Goal: Transaction & Acquisition: Purchase product/service

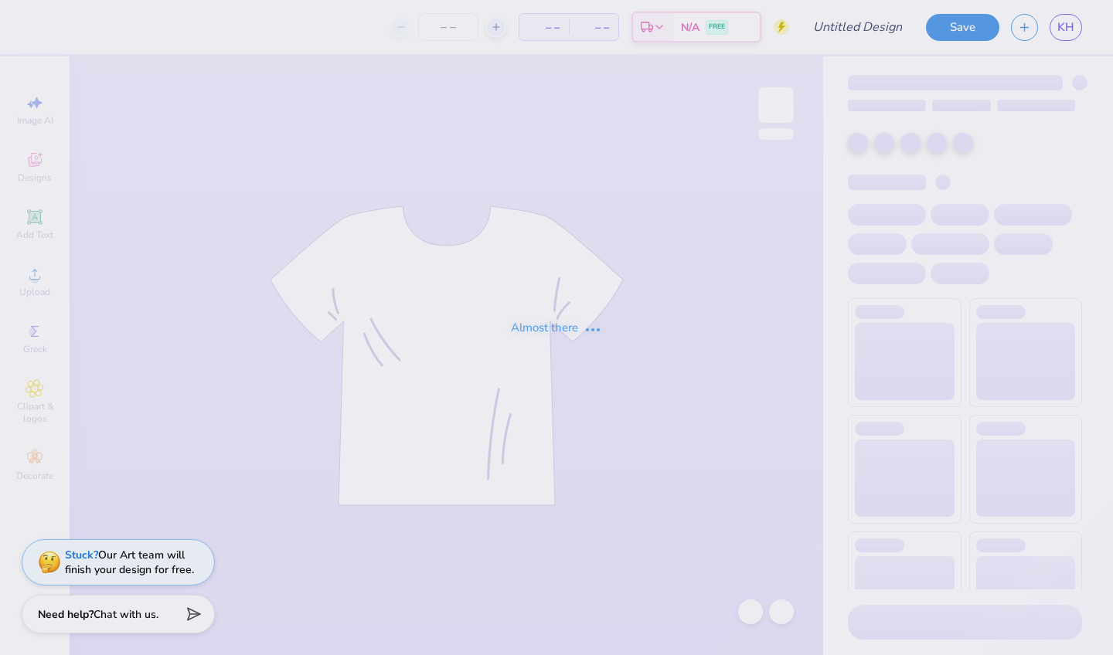
type input "1"
type input "[US_STATE][GEOGRAPHIC_DATA]-[GEOGRAPHIC_DATA] [GEOGRAPHIC_DATA] : [PERSON_NAME]"
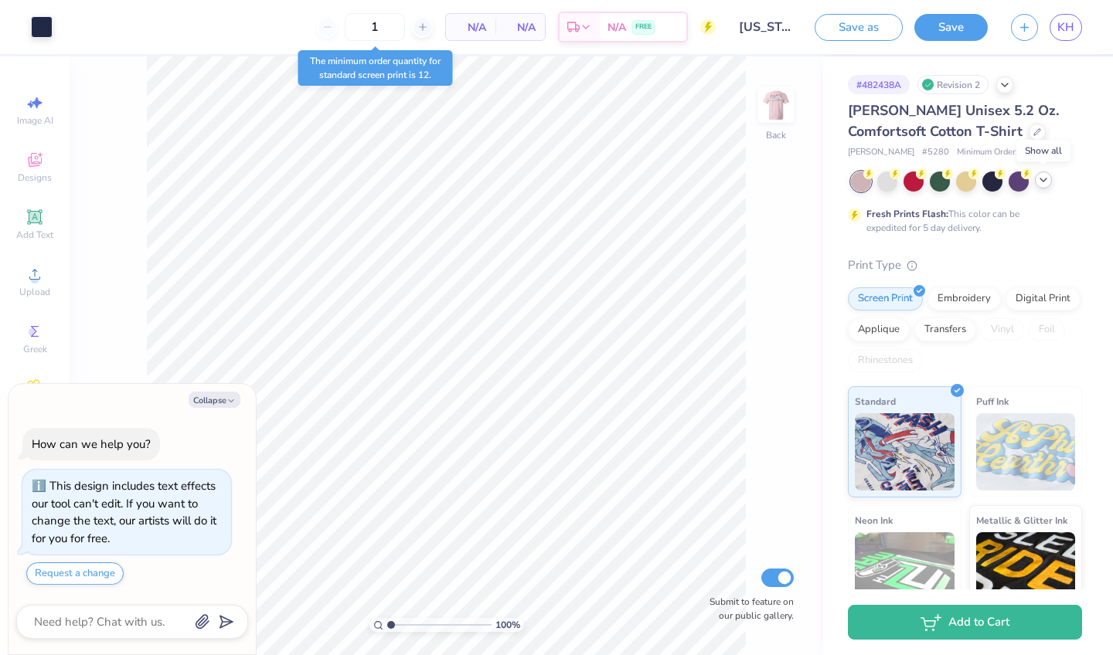
click at [1041, 187] on div at bounding box center [1043, 180] width 17 height 17
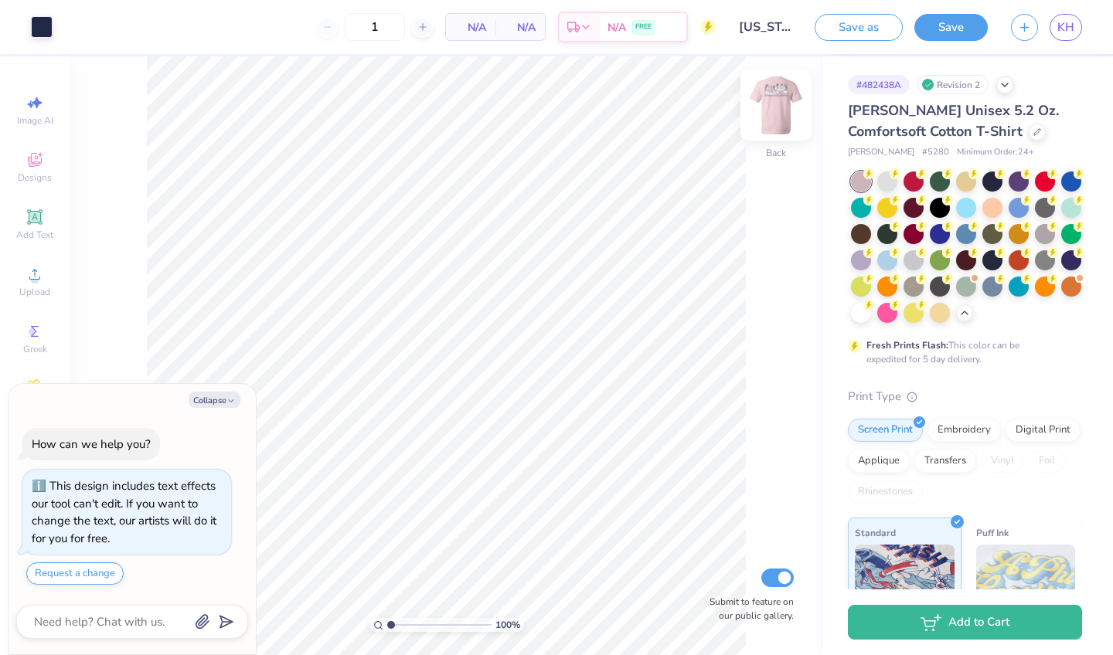
click at [780, 116] on img at bounding box center [776, 105] width 62 height 62
click at [790, 118] on img at bounding box center [776, 105] width 62 height 62
click at [887, 180] on div at bounding box center [887, 180] width 20 height 20
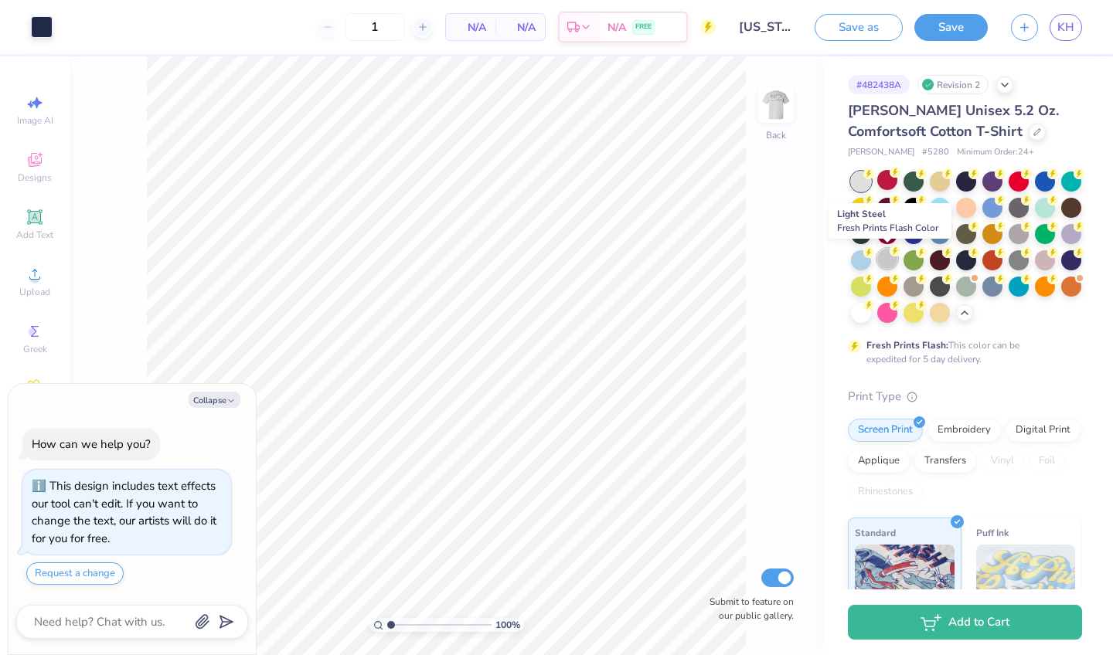
click at [895, 262] on div at bounding box center [887, 259] width 20 height 20
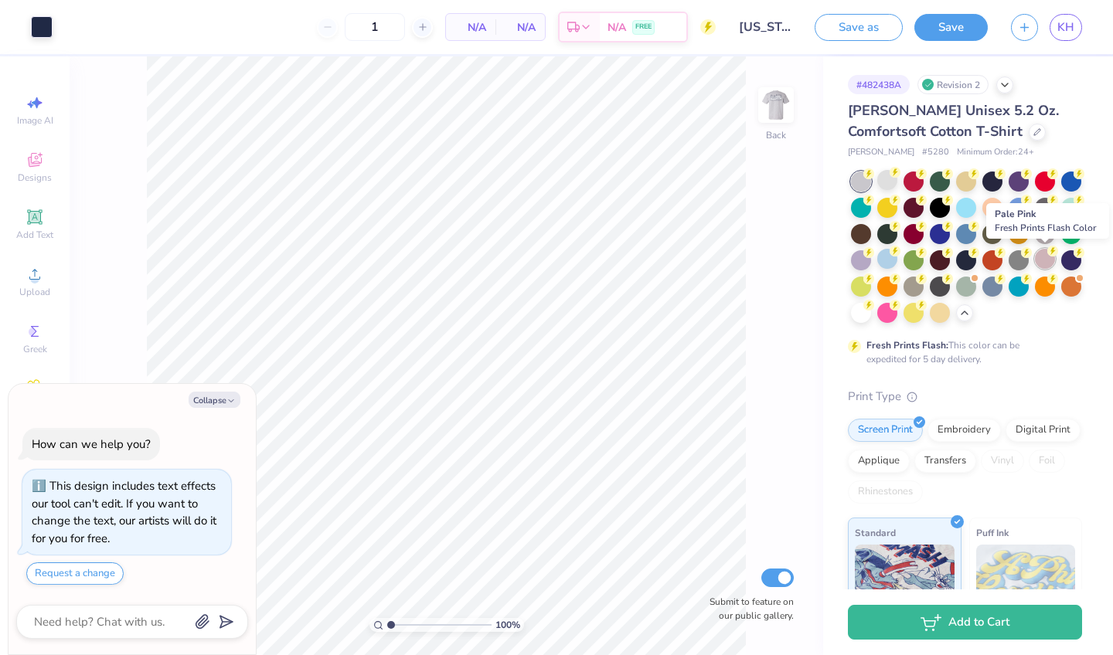
click at [1048, 266] on div at bounding box center [1045, 259] width 20 height 20
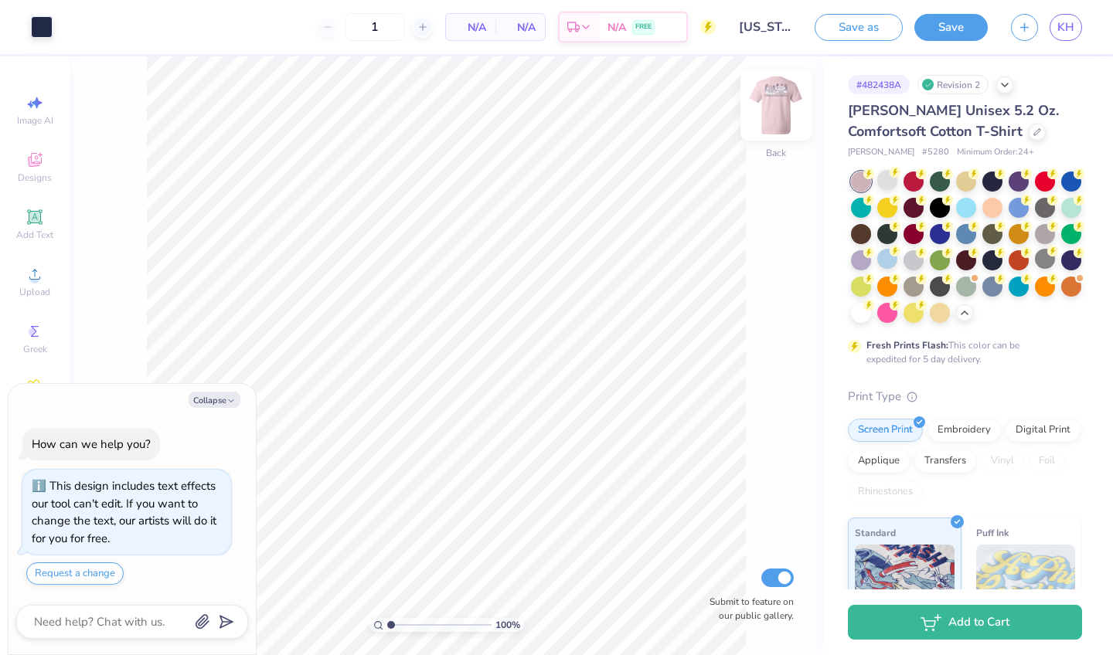
click at [787, 121] on img at bounding box center [776, 105] width 62 height 62
click at [223, 406] on button "Collapse" at bounding box center [215, 400] width 52 height 16
type textarea "x"
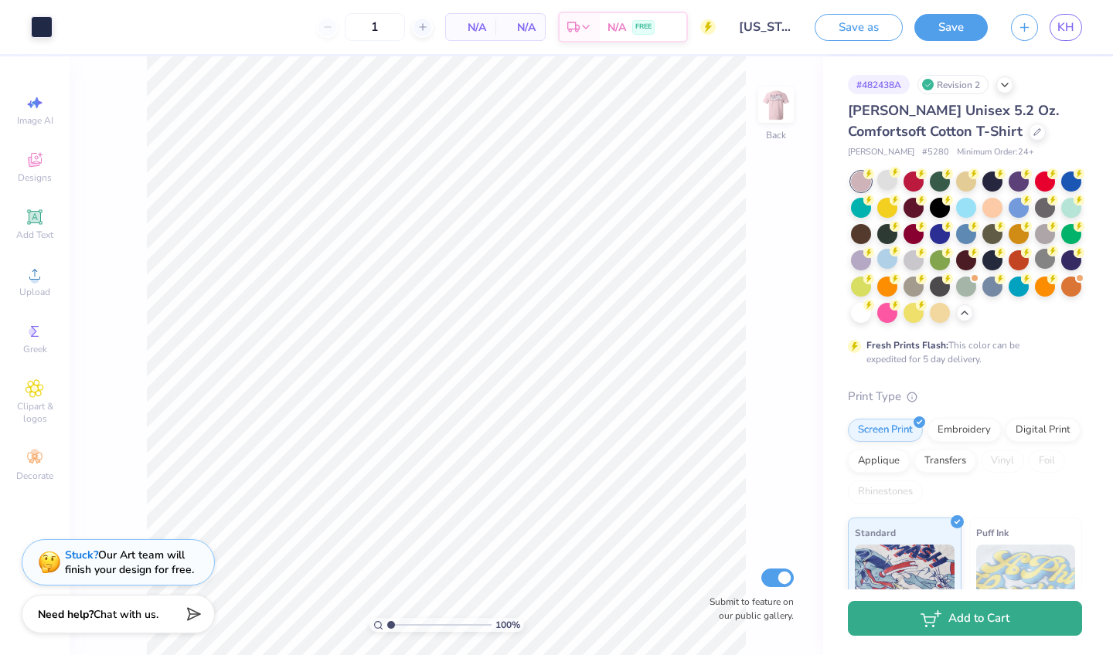
click at [950, 623] on button "Add to Cart" at bounding box center [965, 618] width 234 height 35
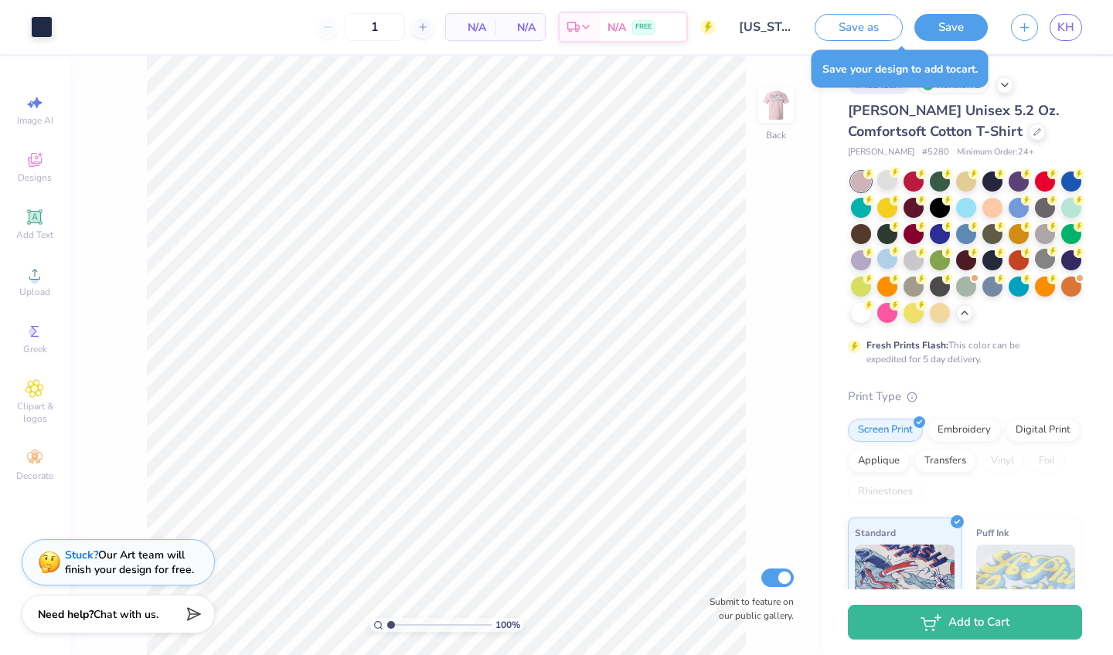
click at [947, 74] on div "Save your design to add to cart ." at bounding box center [899, 69] width 177 height 38
click at [953, 30] on button "Save" at bounding box center [950, 25] width 73 height 27
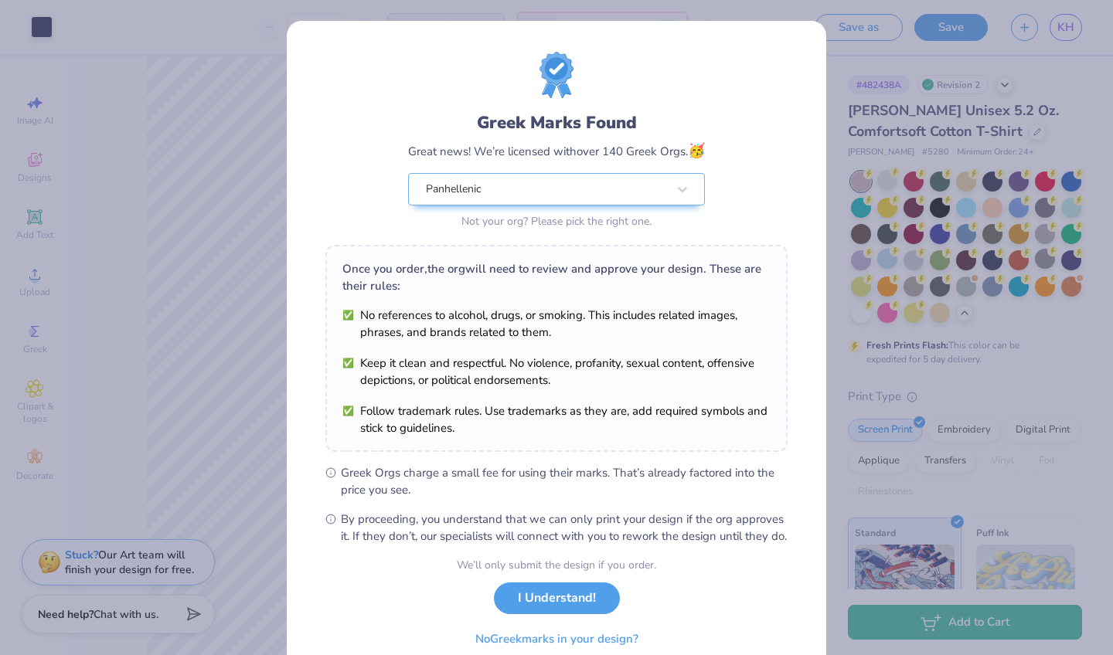
click at [1085, 47] on div "Design Saved" at bounding box center [963, 47] width 274 height 70
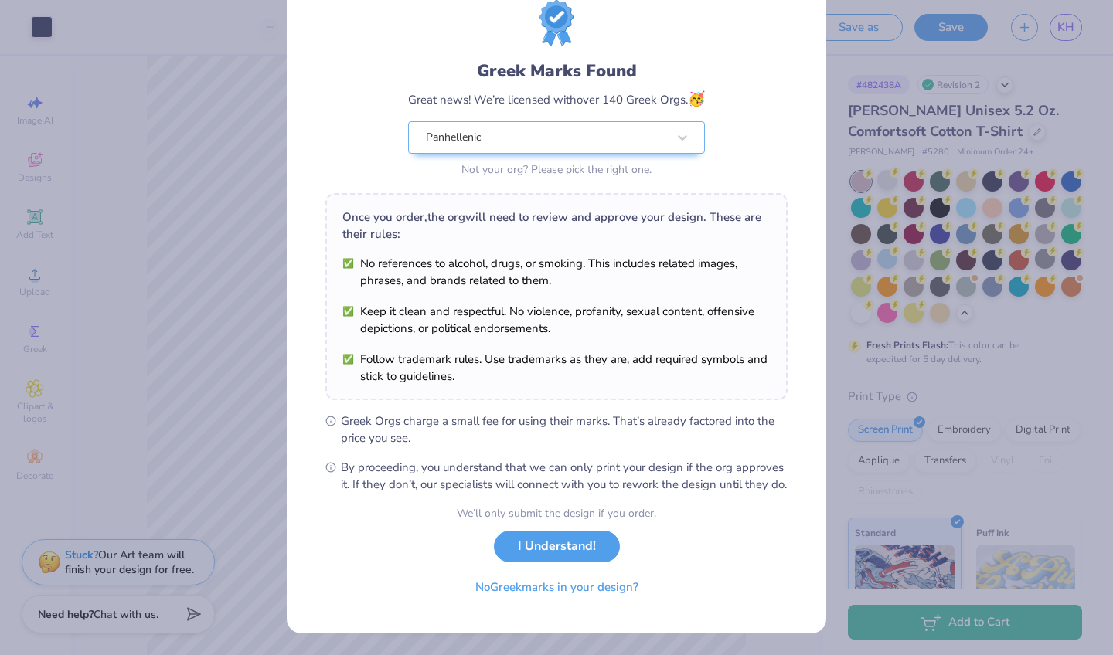
scroll to position [68, 0]
click at [587, 544] on button "I Understand!" at bounding box center [557, 547] width 126 height 32
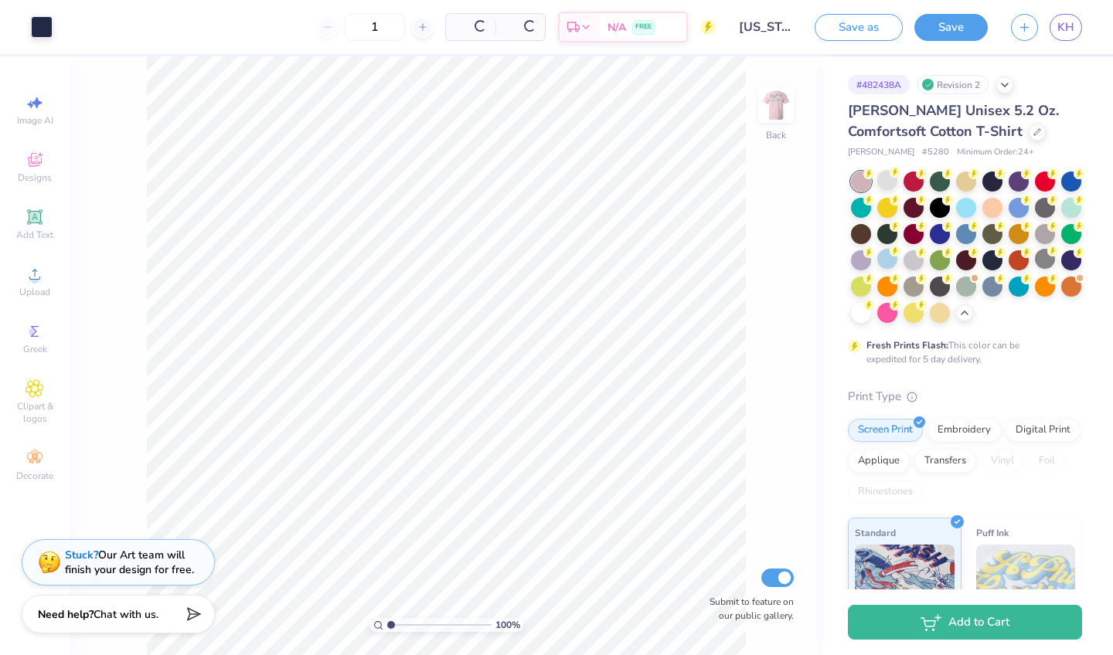
scroll to position [0, 0]
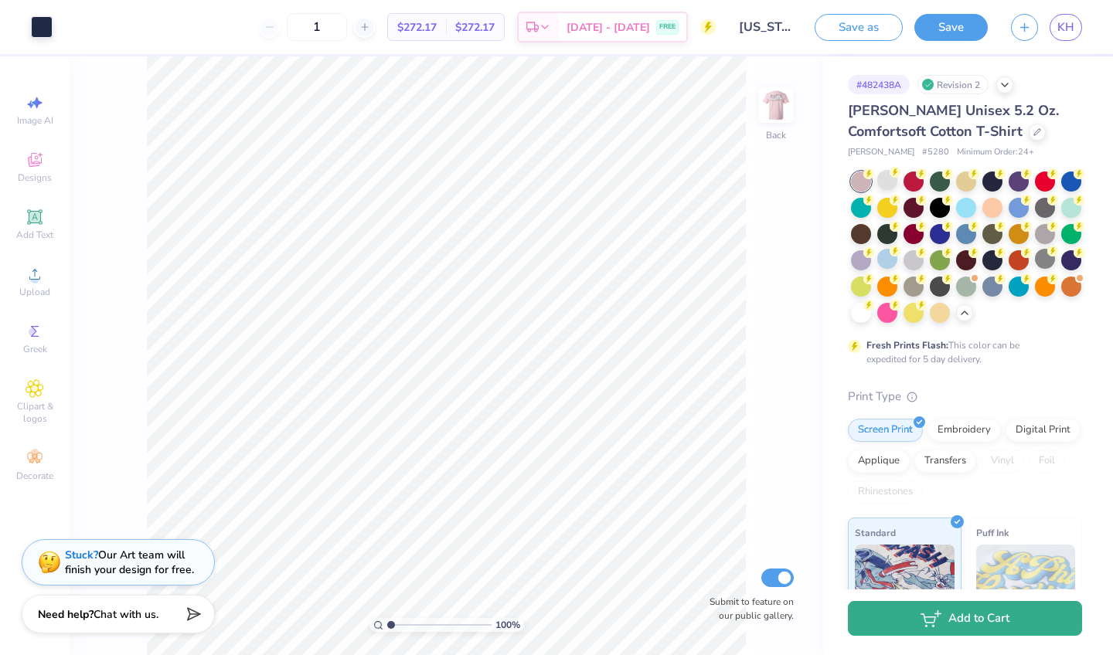
click at [954, 619] on button "Add to Cart" at bounding box center [965, 618] width 234 height 35
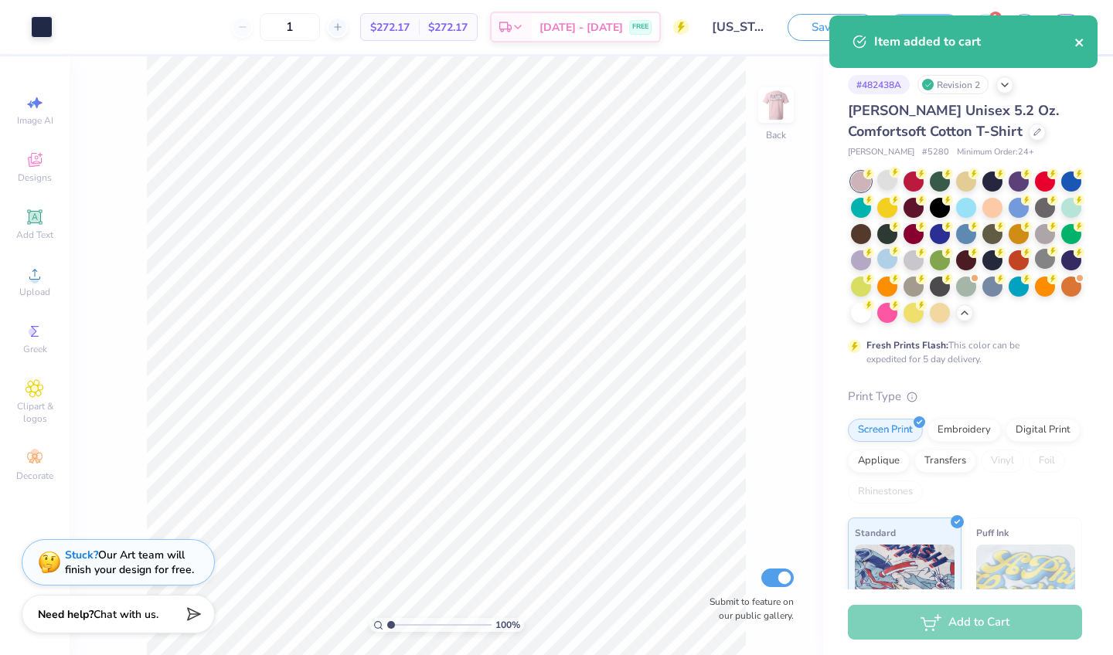
click at [1079, 43] on icon "close" at bounding box center [1079, 43] width 8 height 8
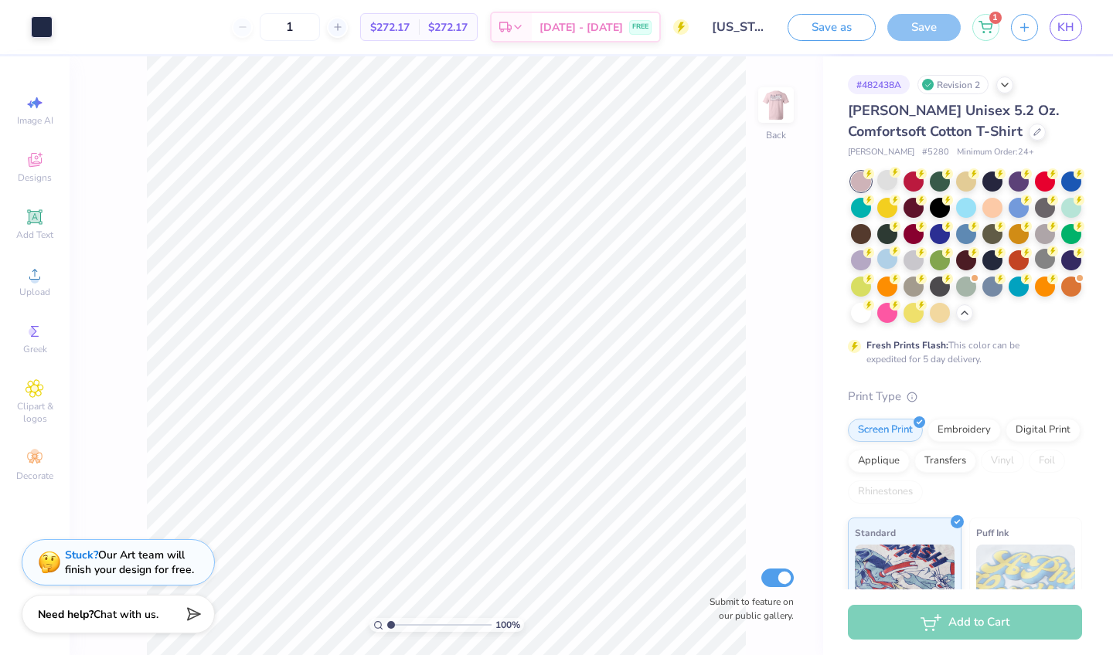
click at [984, 26] on icon at bounding box center [985, 27] width 14 height 12
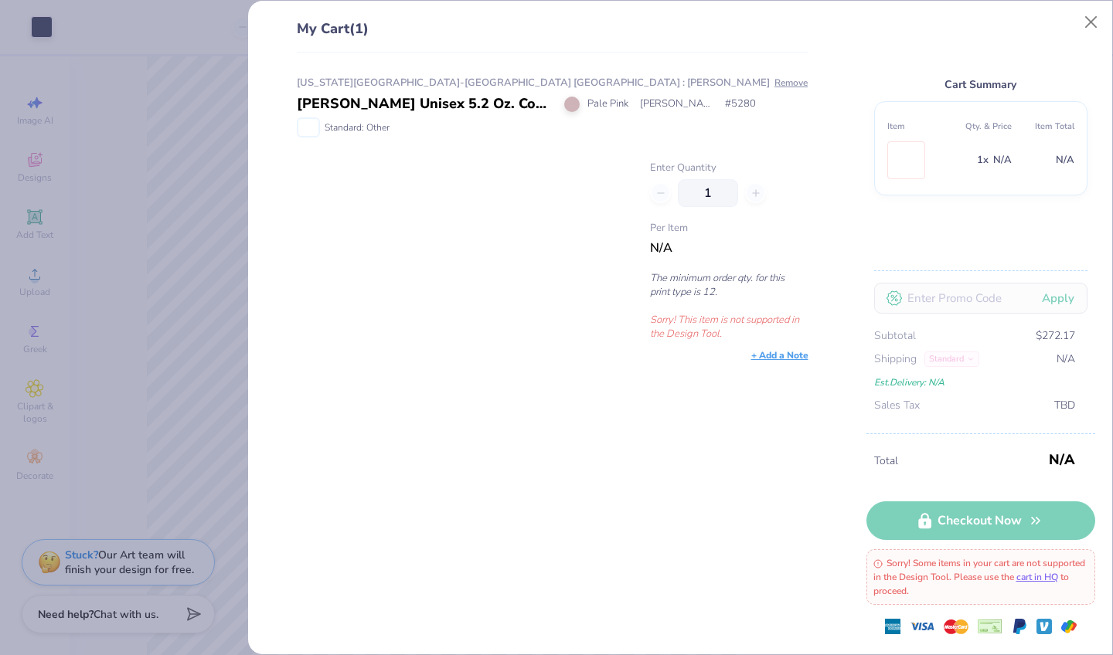
click at [369, 128] on span "Standard: Other" at bounding box center [357, 128] width 65 height 14
click at [286, 122] on div "[US_STATE][GEOGRAPHIC_DATA]-[GEOGRAPHIC_DATA] [GEOGRAPHIC_DATA] : [PERSON_NAME]…" at bounding box center [547, 354] width 562 height 603
click at [303, 128] on img at bounding box center [308, 127] width 20 height 17
click at [303, 129] on img at bounding box center [308, 127] width 20 height 17
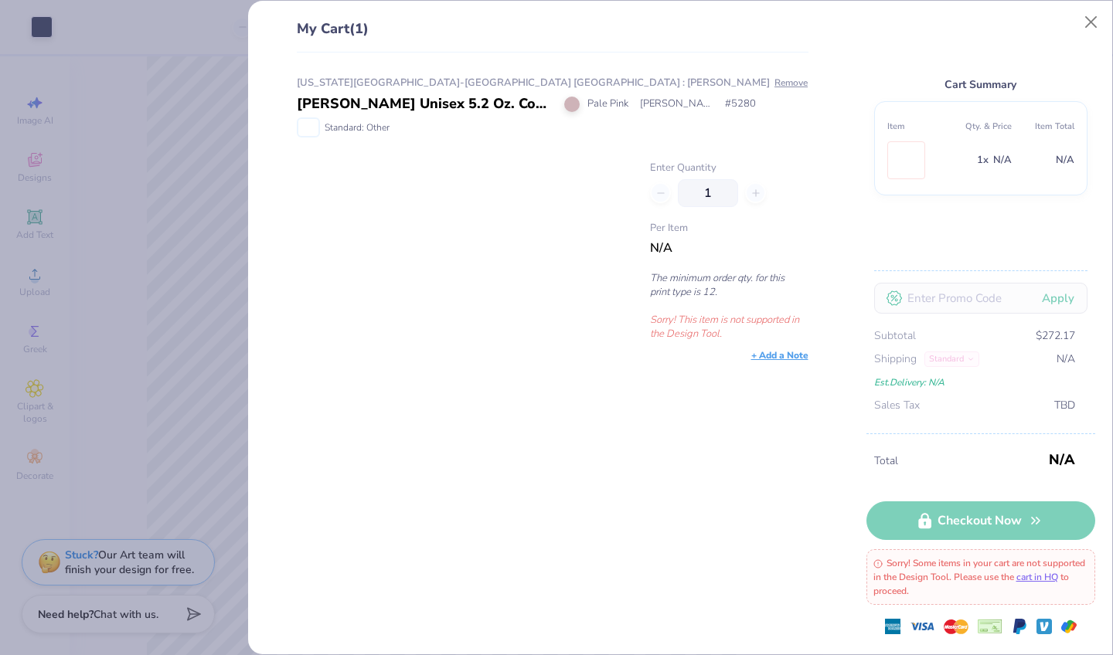
click at [303, 129] on img at bounding box center [308, 127] width 20 height 17
click at [798, 80] on button "Remove" at bounding box center [791, 83] width 35 height 14
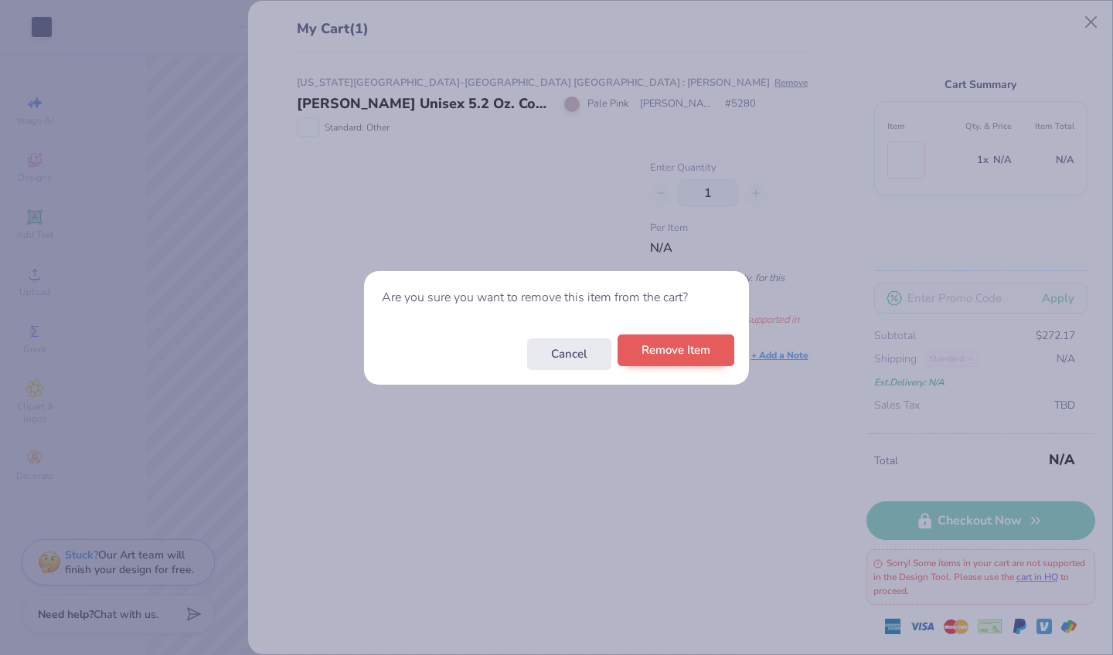
click at [685, 355] on button "Remove Item" at bounding box center [675, 351] width 117 height 32
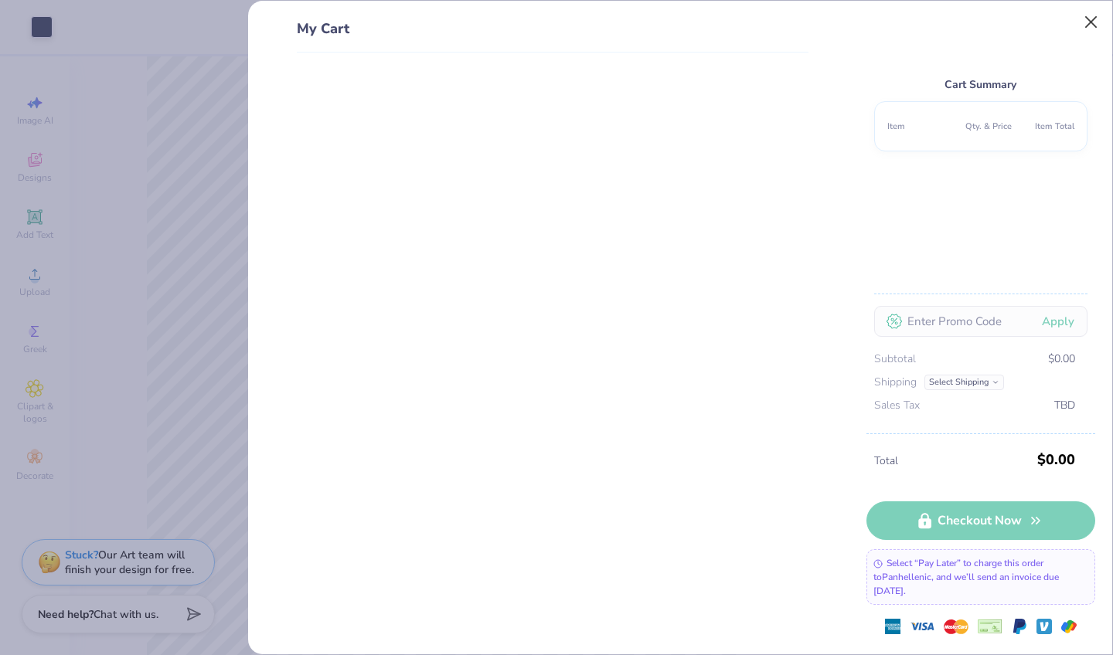
click at [1093, 23] on button "Close" at bounding box center [1090, 22] width 29 height 29
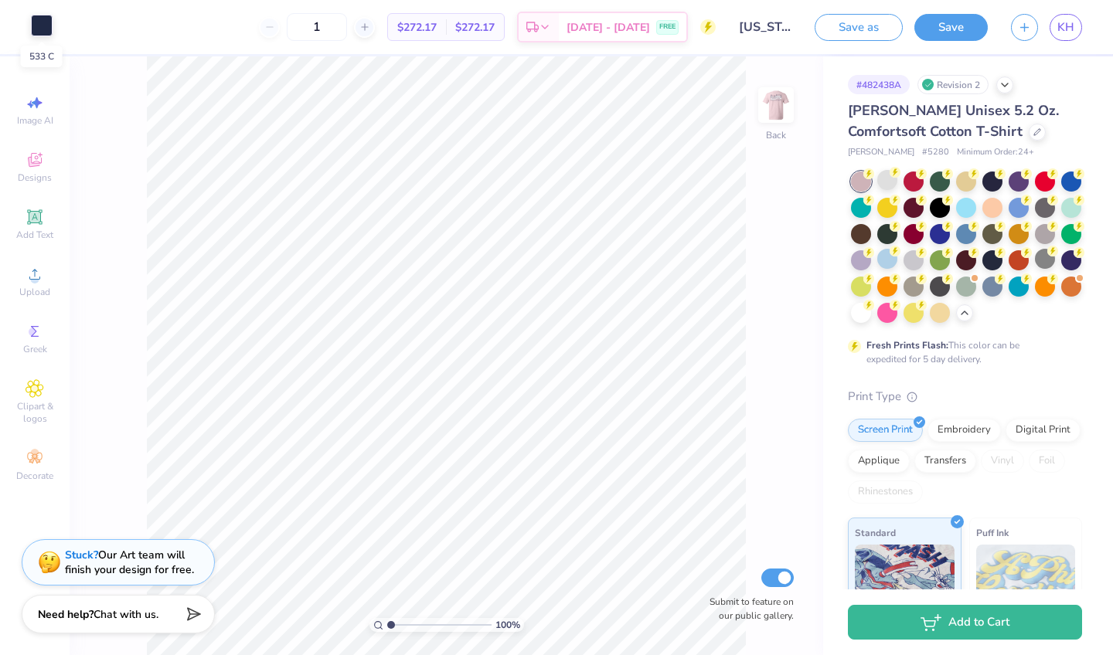
click at [43, 32] on div at bounding box center [42, 26] width 22 height 22
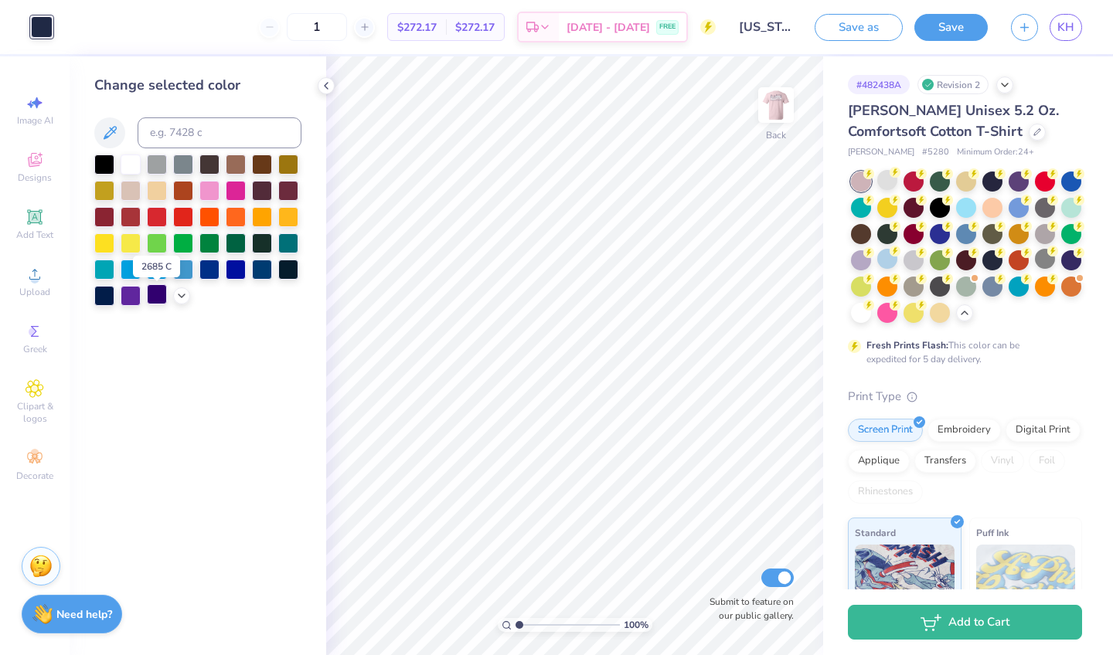
click at [159, 301] on div at bounding box center [157, 294] width 20 height 20
click at [231, 275] on div at bounding box center [236, 268] width 20 height 20
click at [774, 104] on img at bounding box center [776, 105] width 62 height 62
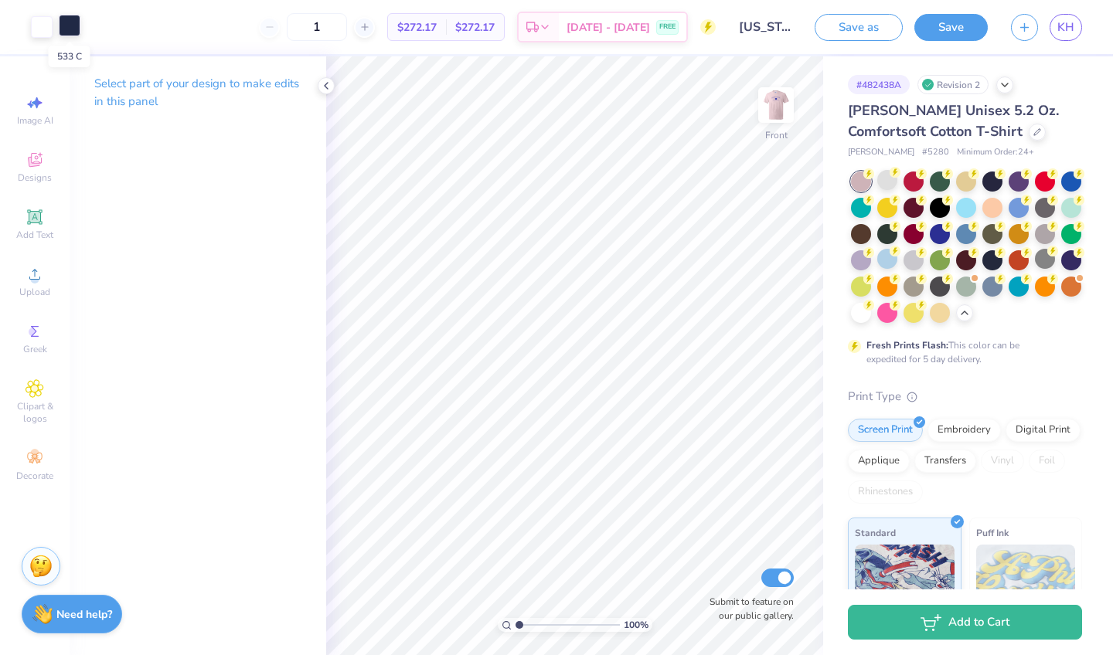
click at [66, 18] on div at bounding box center [70, 26] width 22 height 22
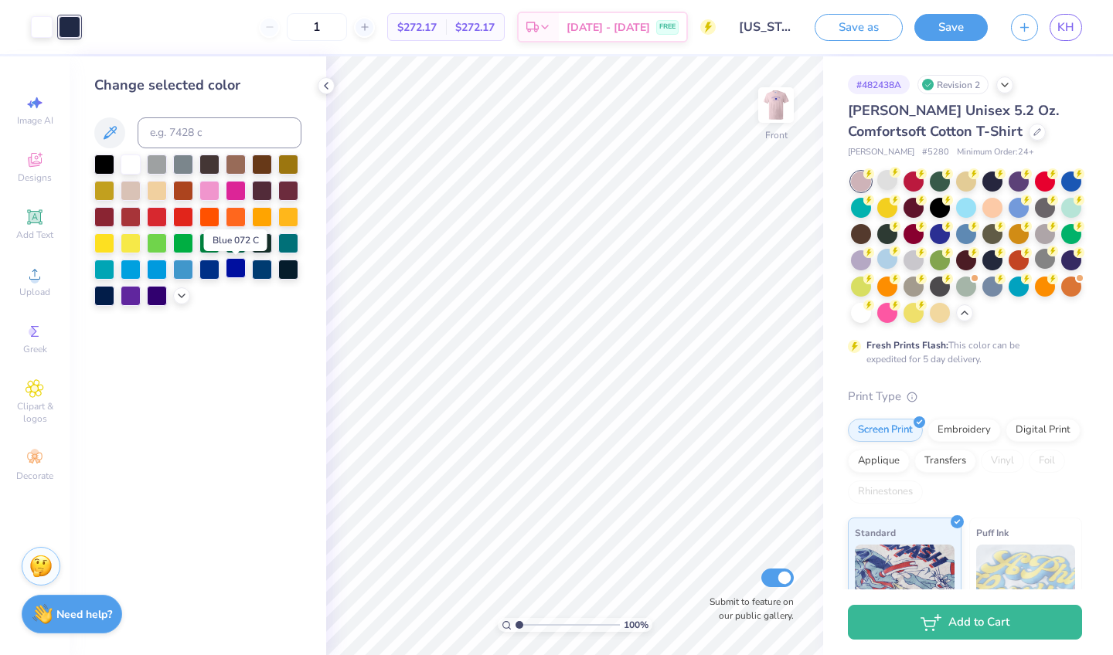
click at [235, 274] on div at bounding box center [236, 268] width 20 height 20
click at [772, 120] on img at bounding box center [776, 105] width 62 height 62
click at [791, 109] on img at bounding box center [776, 105] width 62 height 62
click at [783, 115] on img at bounding box center [776, 105] width 62 height 62
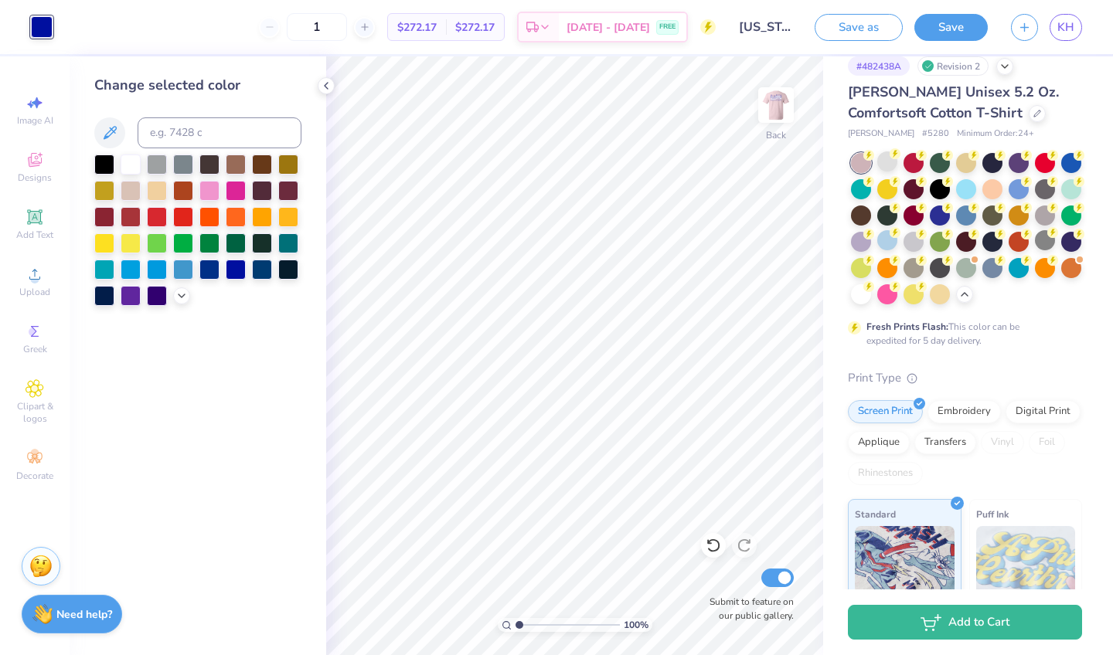
scroll to position [5, 0]
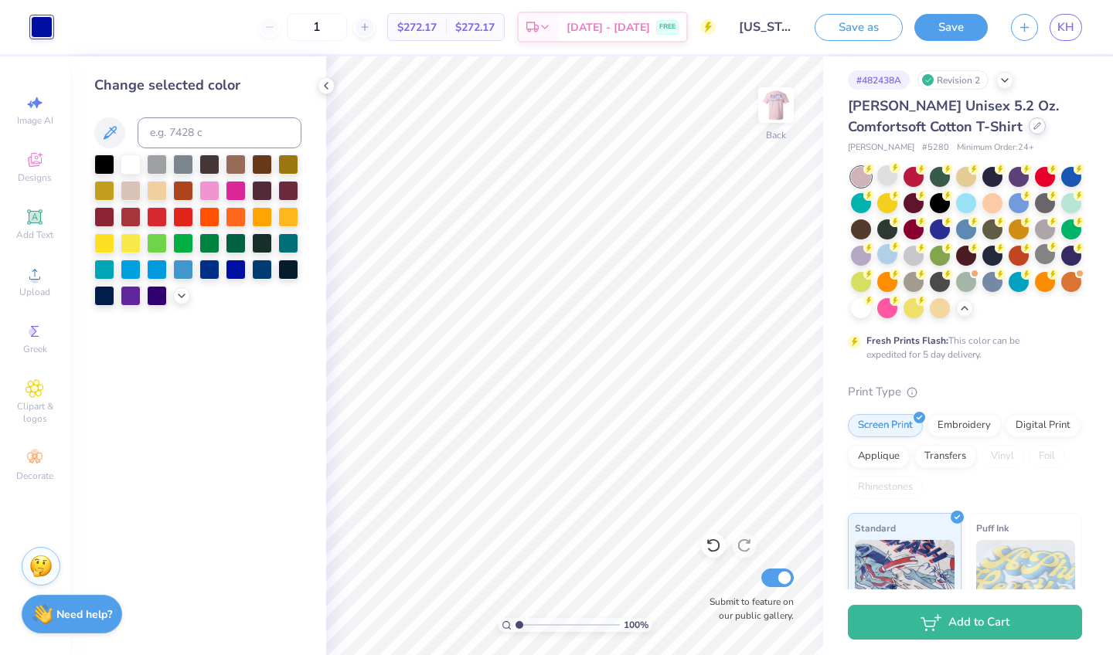
click at [1029, 131] on div at bounding box center [1037, 125] width 17 height 17
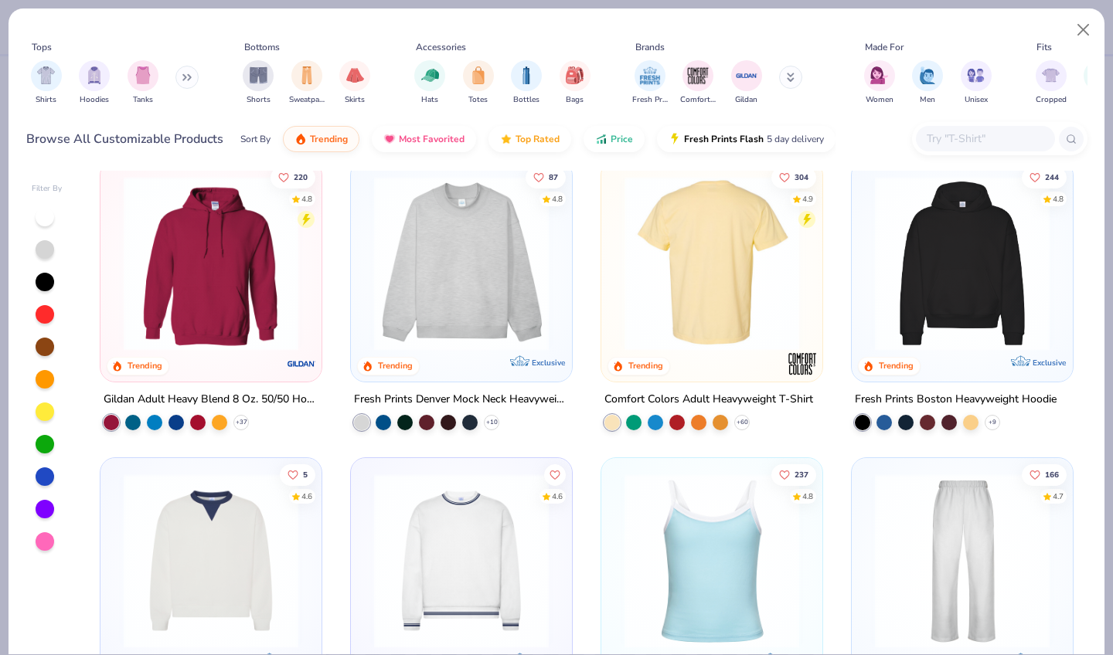
scroll to position [19, 0]
click at [728, 310] on img at bounding box center [712, 262] width 190 height 175
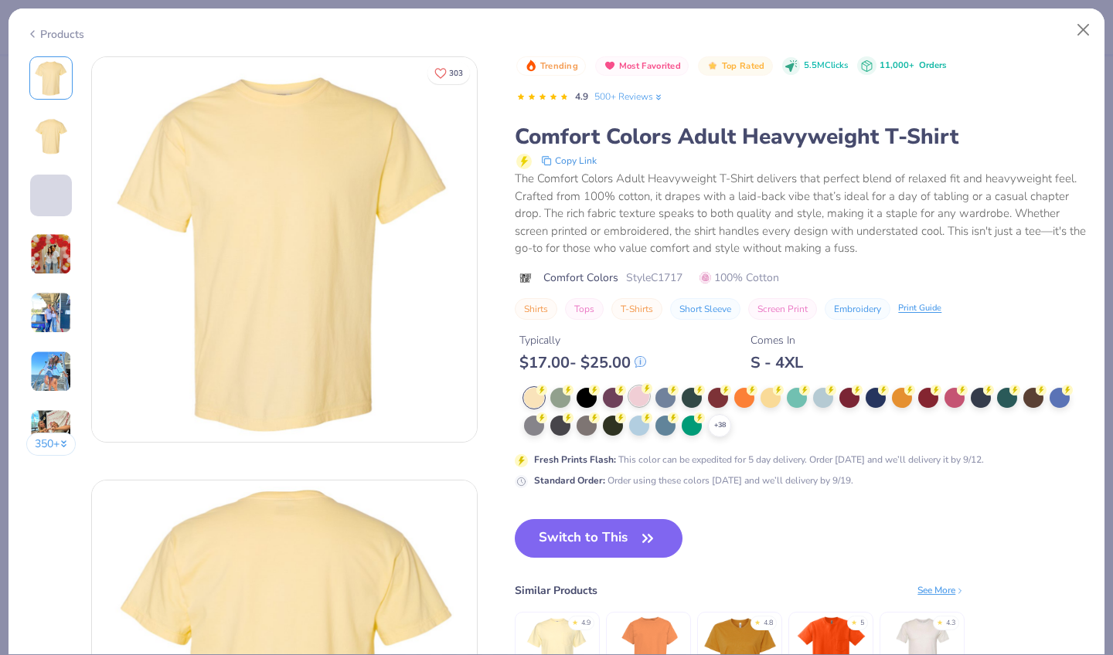
click at [638, 362] on div "$ 17.00 - $ 25.00" at bounding box center [582, 362] width 127 height 19
click at [641, 392] on div at bounding box center [639, 396] width 20 height 20
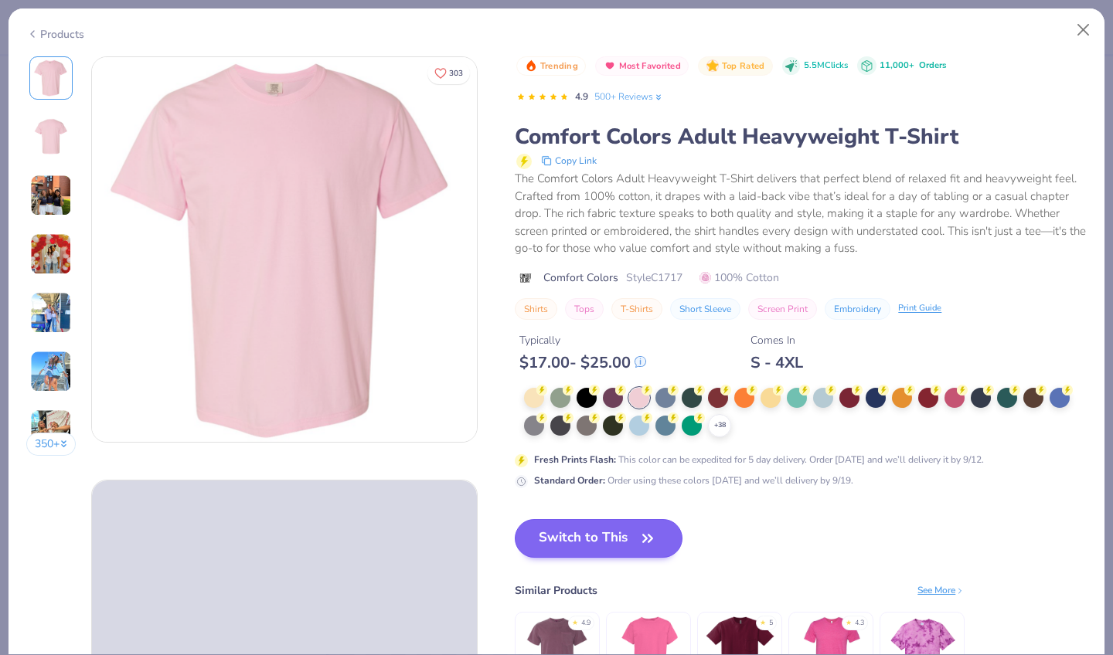
click at [612, 532] on button "Switch to This" at bounding box center [599, 538] width 168 height 39
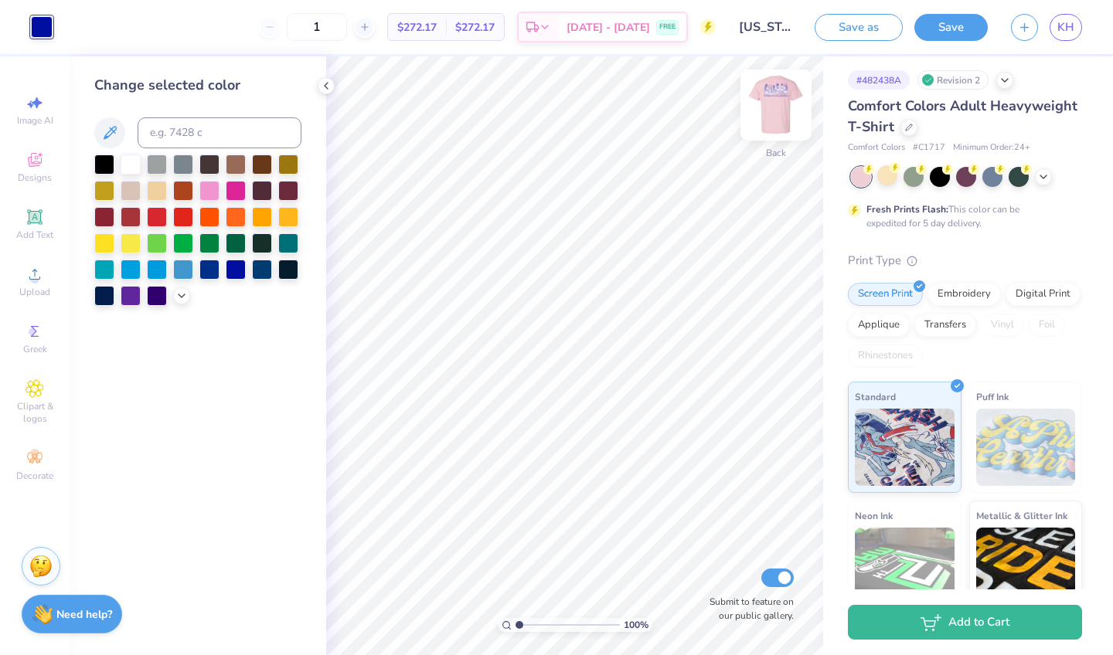
click at [774, 110] on img at bounding box center [776, 105] width 62 height 62
click at [774, 111] on img at bounding box center [776, 105] width 62 height 62
click at [211, 272] on div at bounding box center [209, 268] width 20 height 20
click at [774, 111] on img at bounding box center [776, 105] width 62 height 62
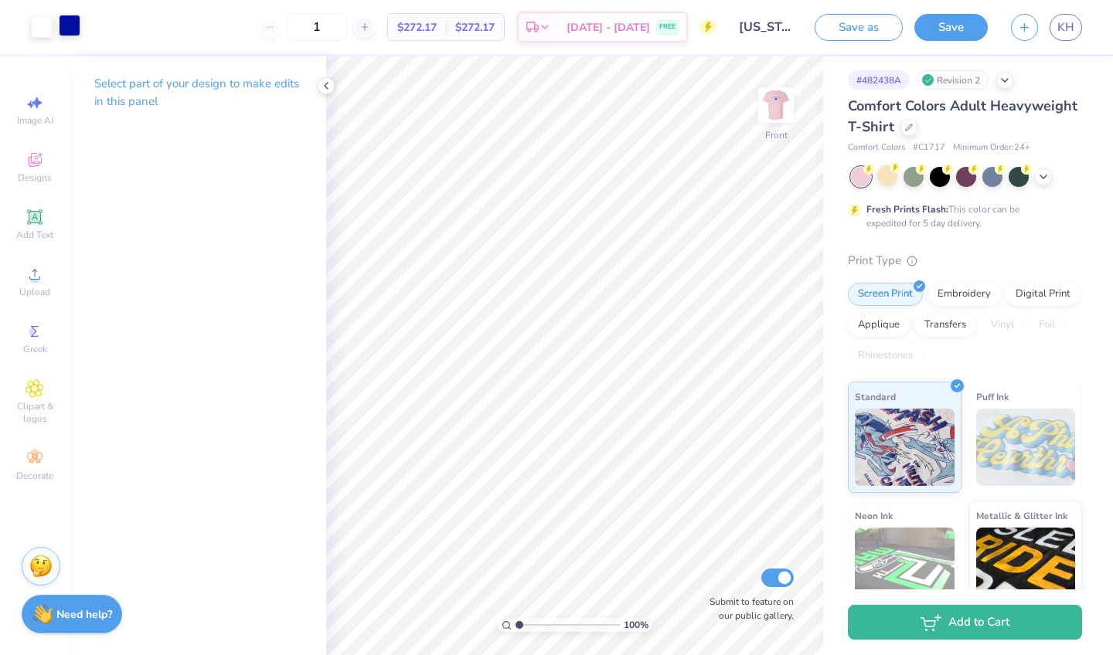
click at [70, 31] on div at bounding box center [70, 26] width 22 height 22
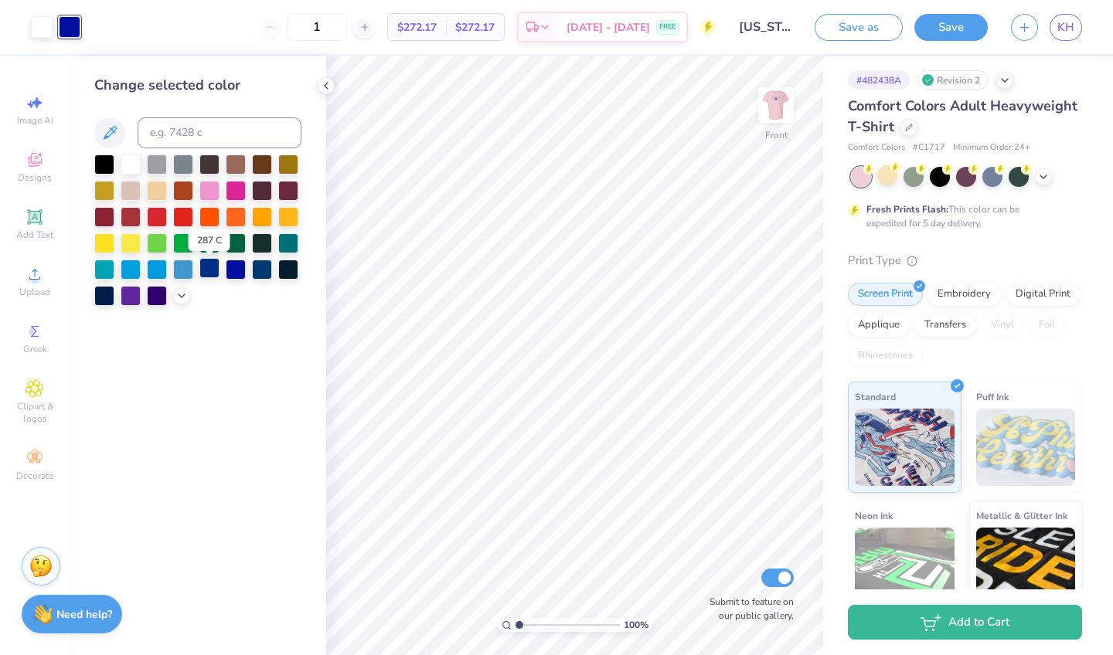
click at [205, 270] on div at bounding box center [209, 268] width 20 height 20
click at [785, 104] on img at bounding box center [776, 105] width 62 height 62
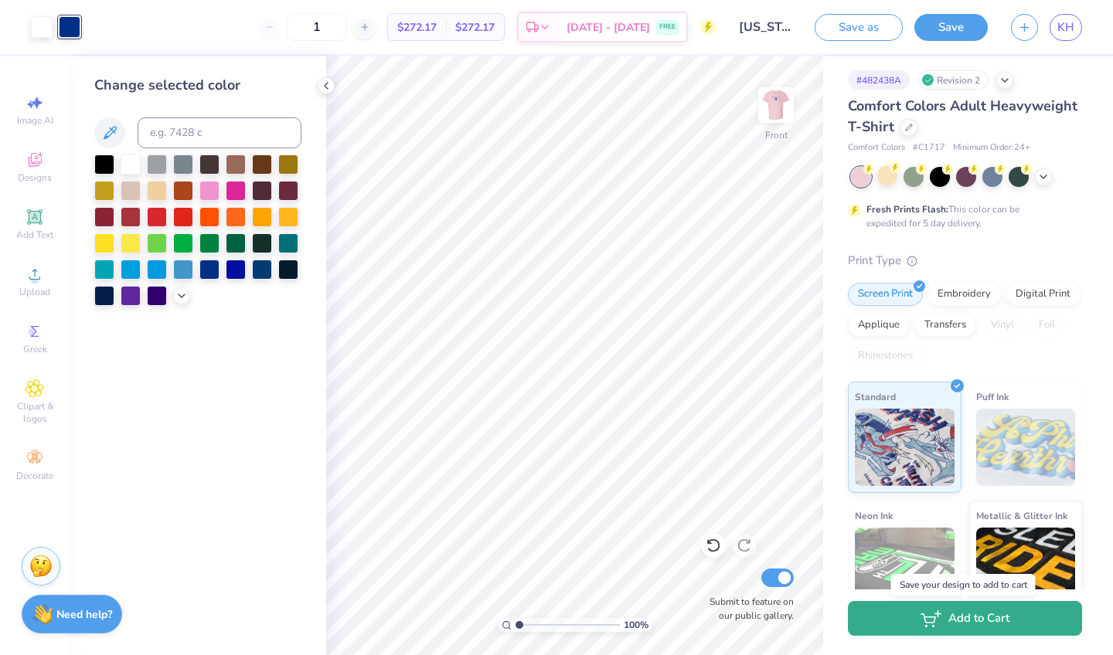
click at [940, 617] on icon "button" at bounding box center [930, 618] width 21 height 17
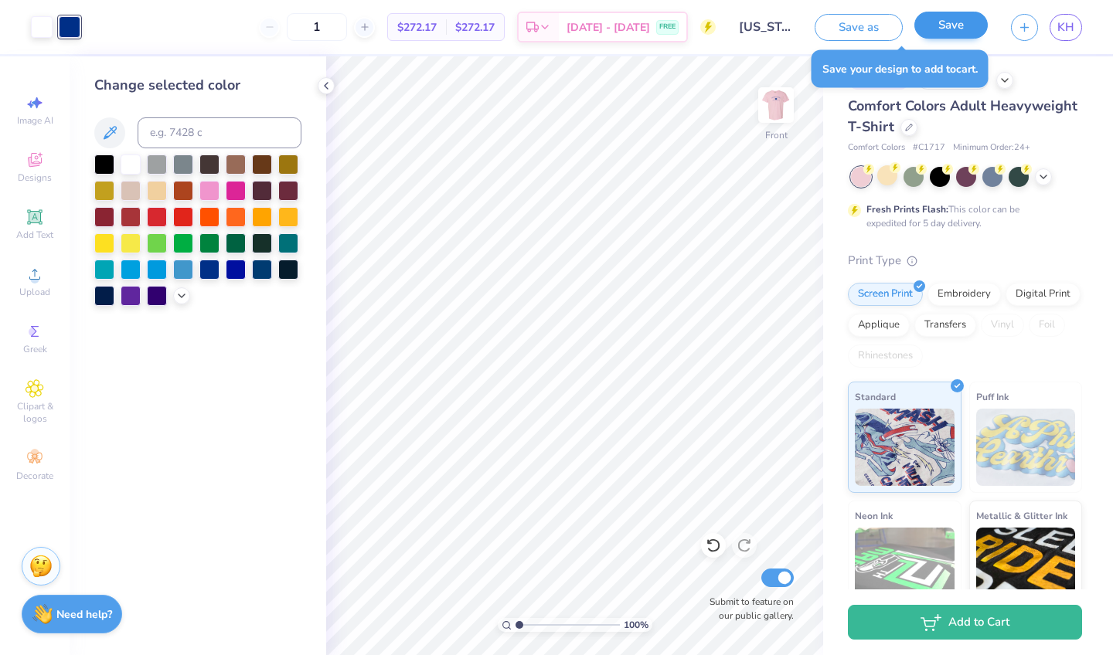
click at [947, 37] on button "Save" at bounding box center [950, 25] width 73 height 27
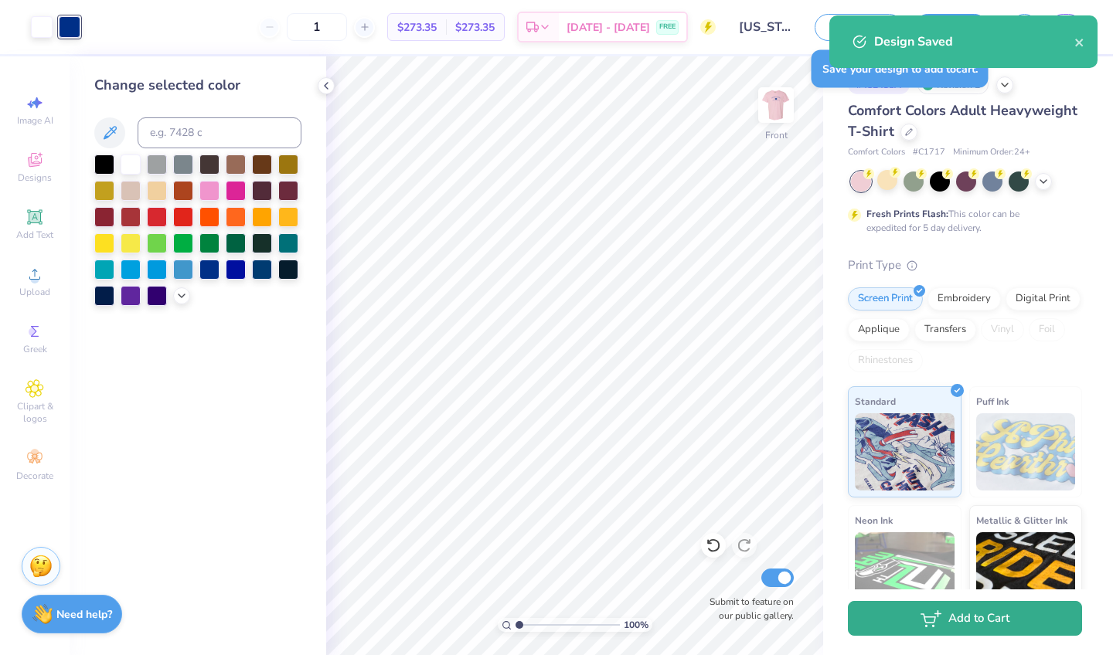
click at [1030, 614] on button "Add to Cart" at bounding box center [965, 618] width 234 height 35
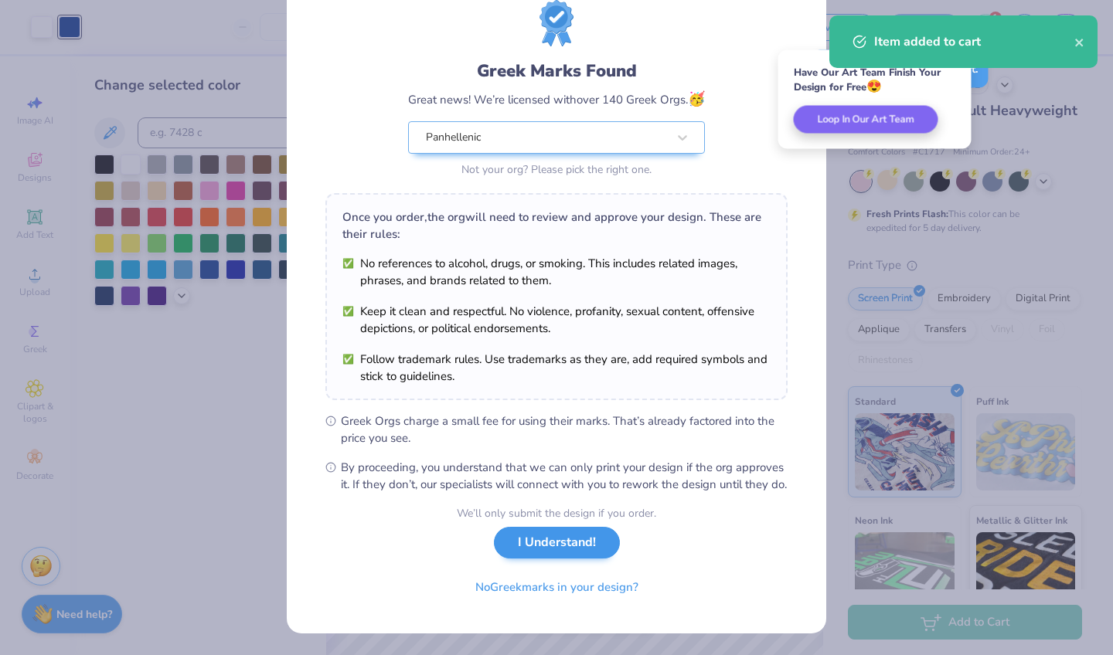
scroll to position [68, 0]
click at [573, 548] on button "I Understand!" at bounding box center [557, 543] width 126 height 32
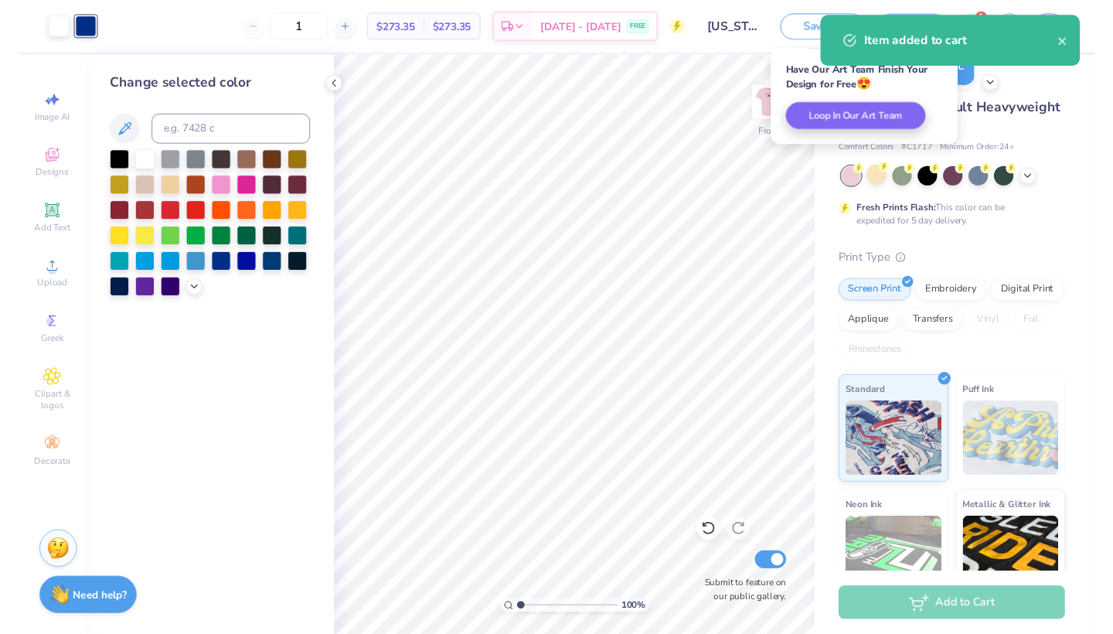
scroll to position [0, 0]
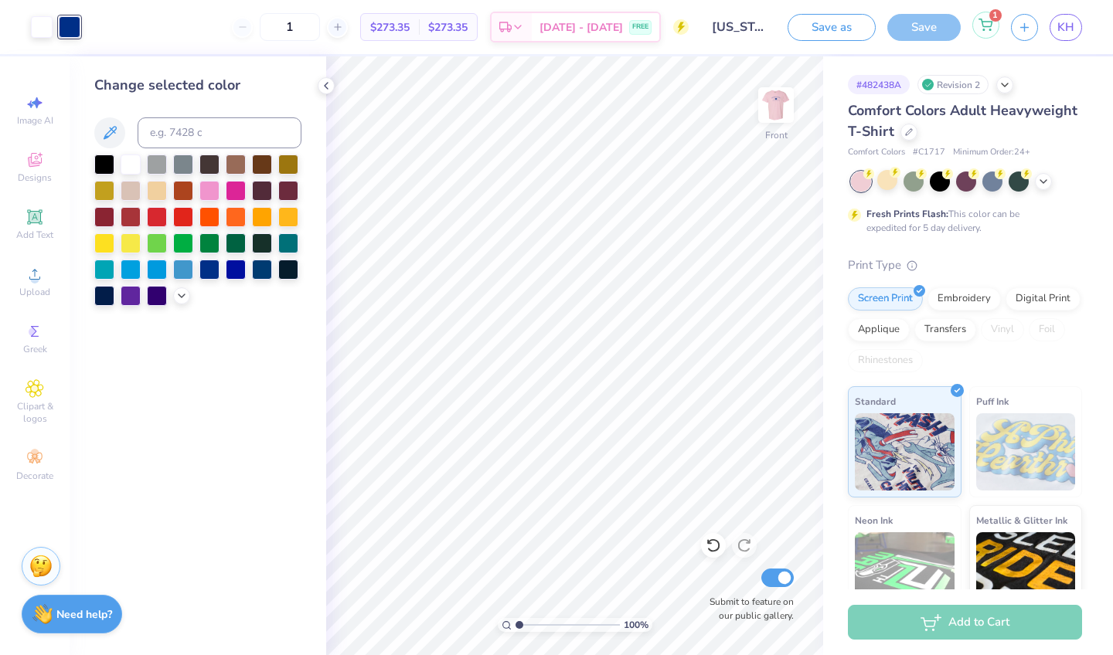
click at [991, 18] on span "1" at bounding box center [995, 15] width 12 height 12
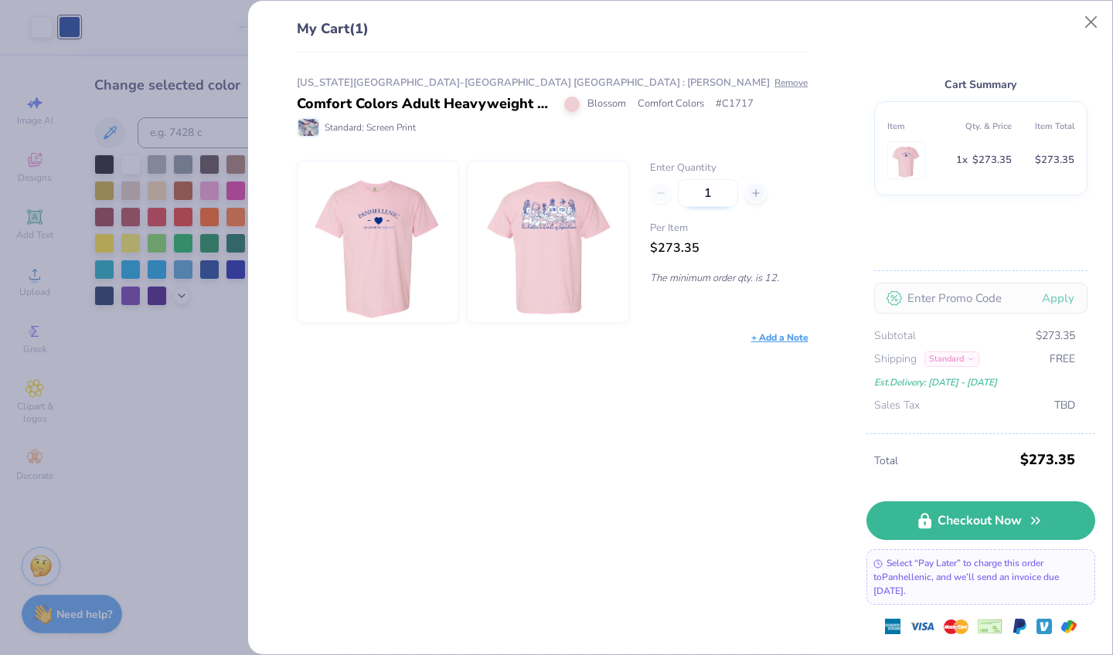
click at [719, 189] on input "1" at bounding box center [708, 193] width 60 height 28
type input "45"
click at [770, 251] on div "Per Item $273.35" at bounding box center [729, 239] width 158 height 37
type input "45"
click at [723, 190] on input "45" at bounding box center [708, 193] width 60 height 28
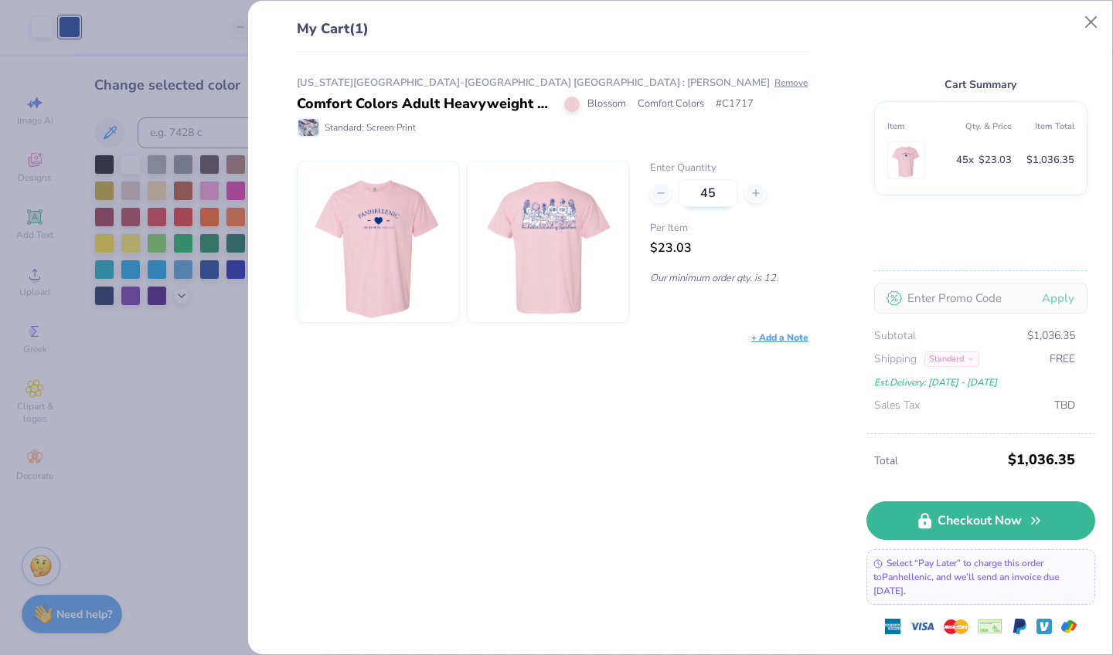
type input "4"
type input "20"
type input "2"
type input "12"
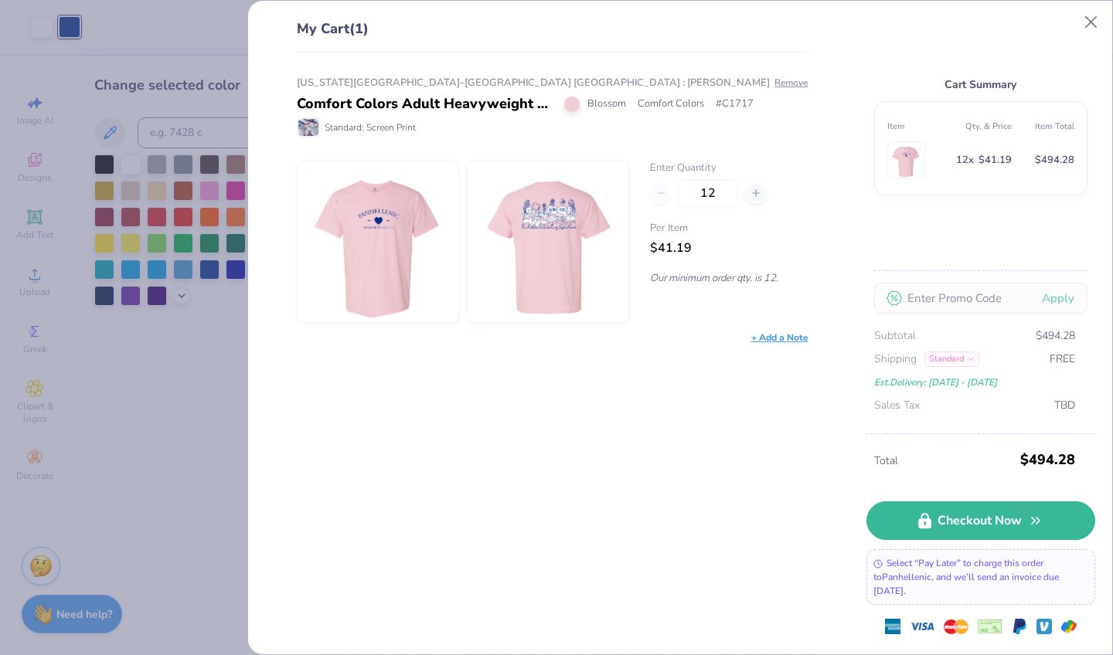
type input "12"
type input "1"
type input "12"
click at [702, 383] on div "[US_STATE] University-[GEOGRAPHIC_DATA] [GEOGRAPHIC_DATA] : [PERSON_NAME] Comfo…" at bounding box center [547, 354] width 562 height 603
click at [712, 380] on div "[US_STATE] University-[GEOGRAPHIC_DATA] [GEOGRAPHIC_DATA] : [PERSON_NAME] Comfo…" at bounding box center [547, 354] width 562 height 603
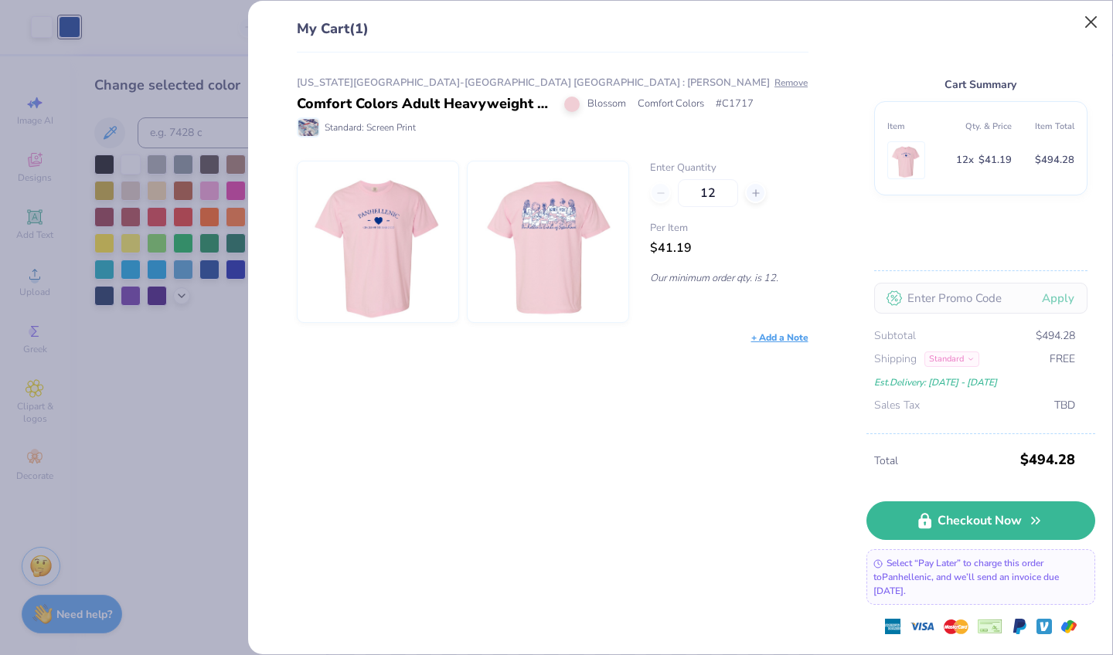
click at [1085, 36] on button "Close" at bounding box center [1090, 22] width 29 height 29
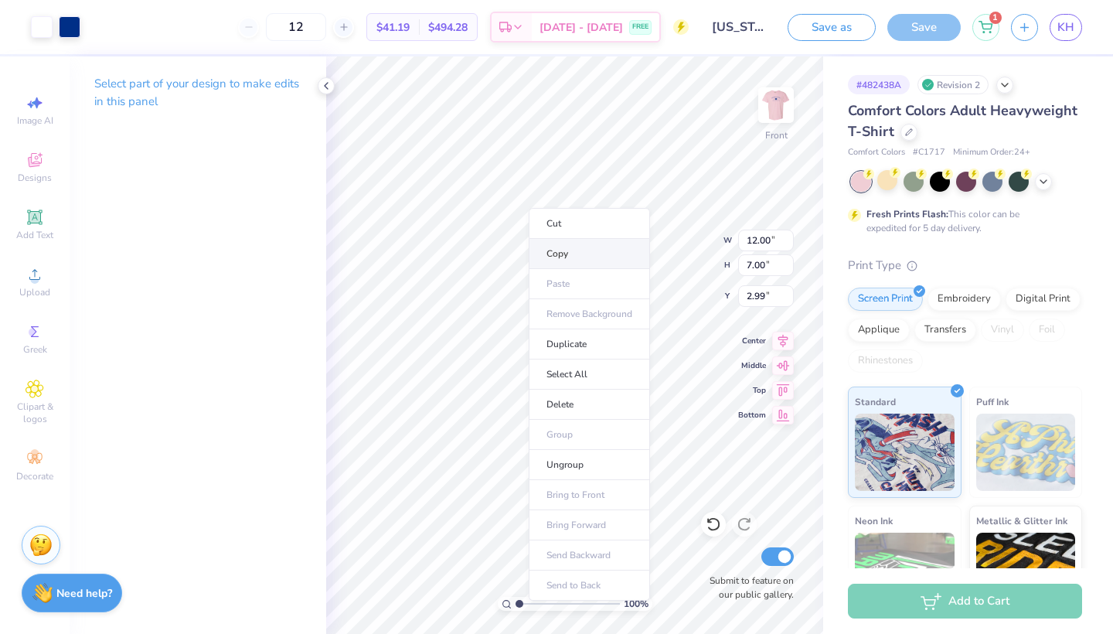
click at [545, 249] on li "Copy" at bounding box center [589, 254] width 121 height 30
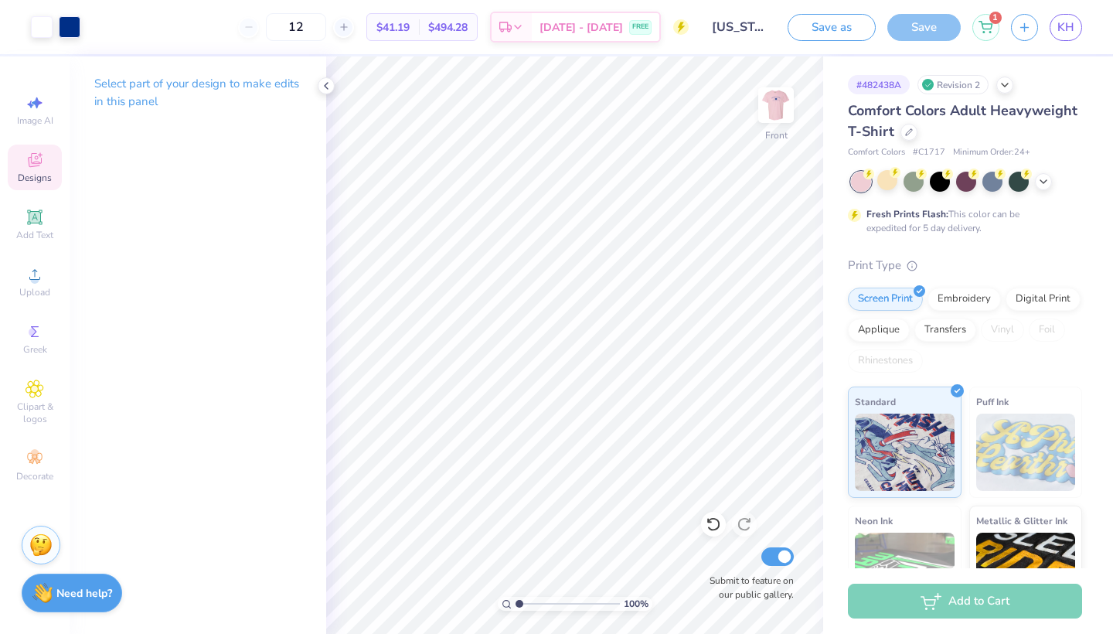
click at [25, 172] on span "Designs" at bounding box center [35, 178] width 34 height 12
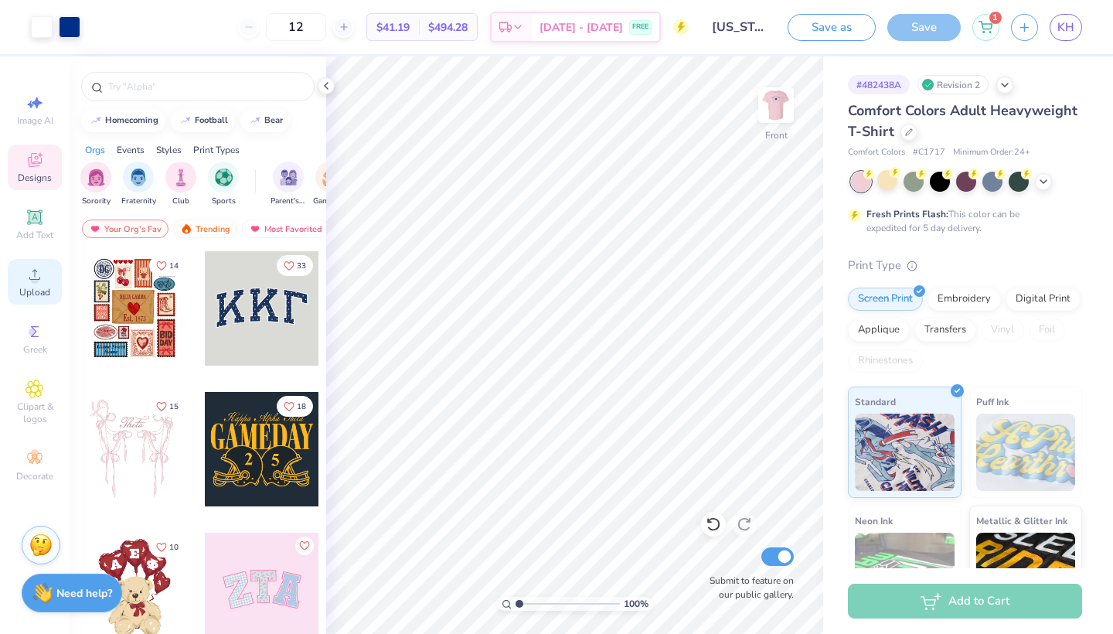
click at [26, 274] on icon at bounding box center [35, 274] width 19 height 19
